Goal: Communication & Community: Answer question/provide support

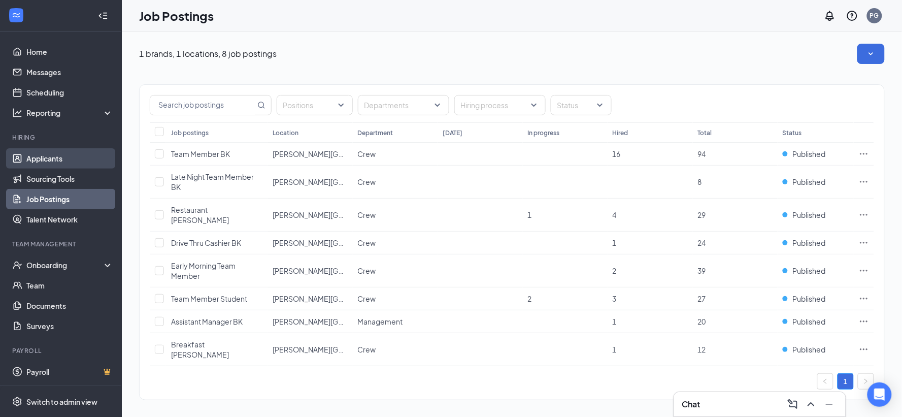
click at [63, 158] on link "Applicants" at bounding box center [69, 158] width 87 height 20
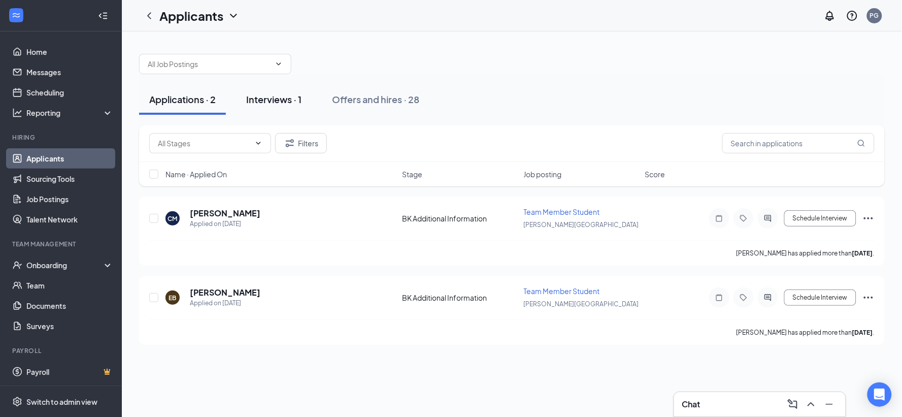
click at [283, 97] on div "Interviews · 1" at bounding box center [273, 99] width 55 height 13
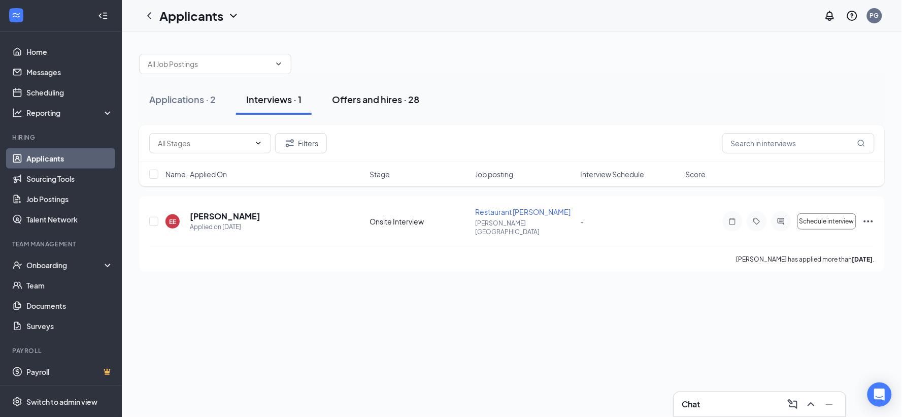
click at [357, 98] on div "Offers and hires · 28" at bounding box center [375, 99] width 87 height 13
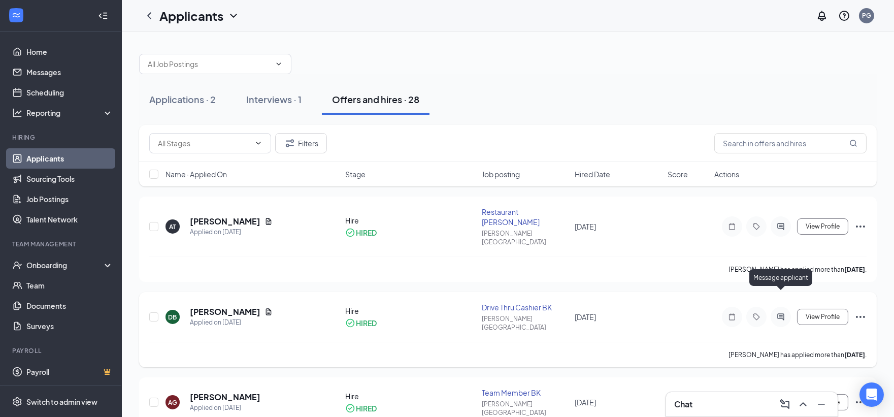
click at [781, 313] on icon "ActiveChat" at bounding box center [781, 317] width 12 height 8
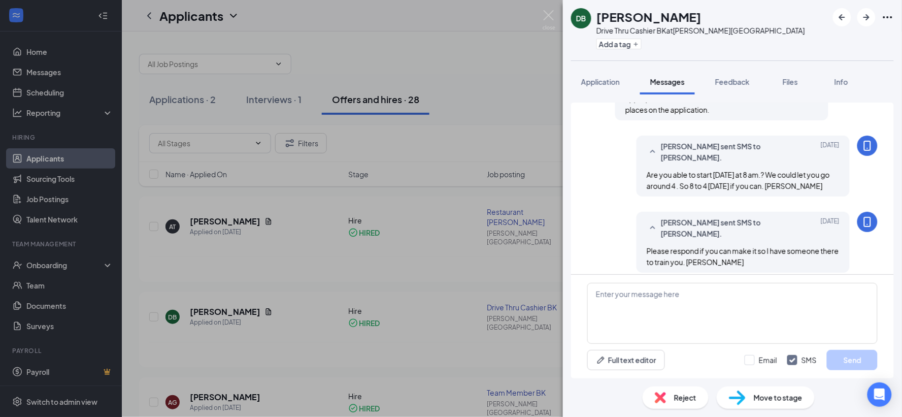
scroll to position [511, 0]
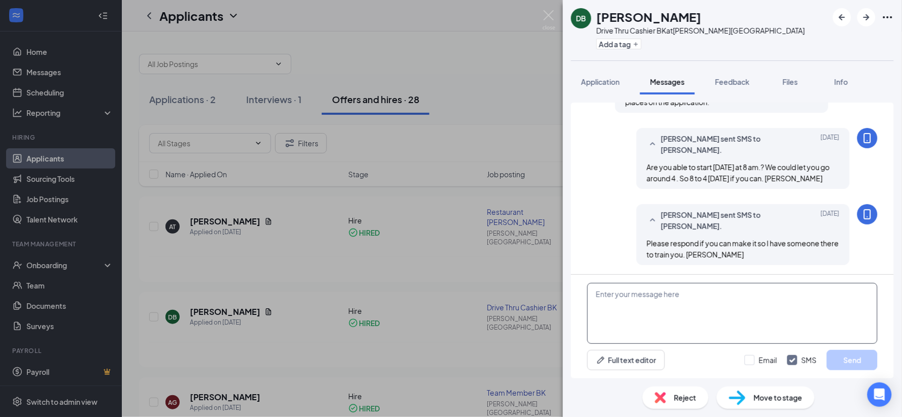
click at [618, 306] on textarea at bounding box center [733, 313] width 291 height 61
type textarea "Hello can you be here [DATE] [DATE] T 9am for orientation?"
click at [753, 359] on input "Email" at bounding box center [761, 360] width 33 height 10
checkbox input "true"
click at [860, 359] on button "Send" at bounding box center [852, 360] width 51 height 20
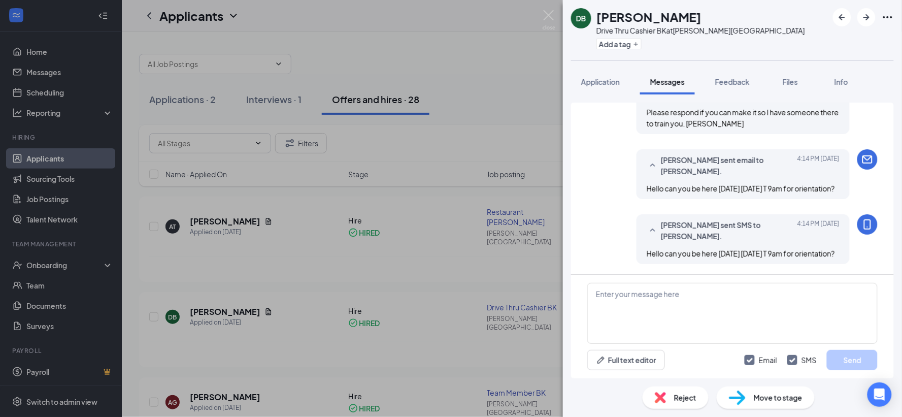
scroll to position [663, 0]
click at [472, 120] on div "DB dakota bedeski Drive Thru Cashier BK at [PERSON_NAME][GEOGRAPHIC_DATA] Add a…" at bounding box center [451, 208] width 902 height 417
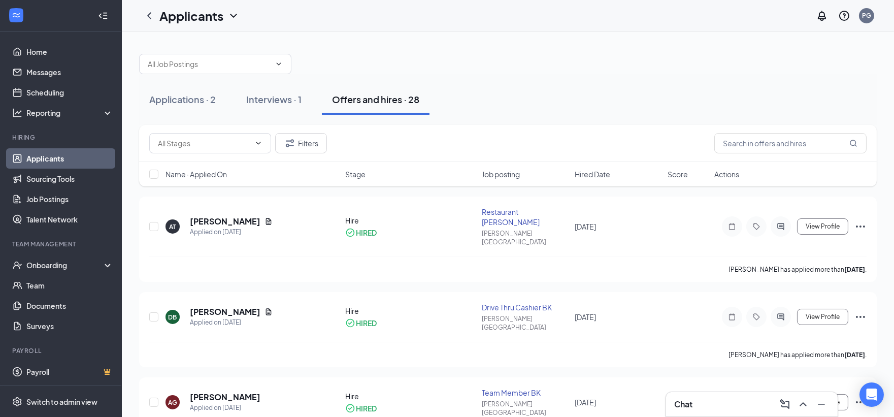
click at [51, 159] on link "Applicants" at bounding box center [69, 158] width 87 height 20
